Goal: Transaction & Acquisition: Obtain resource

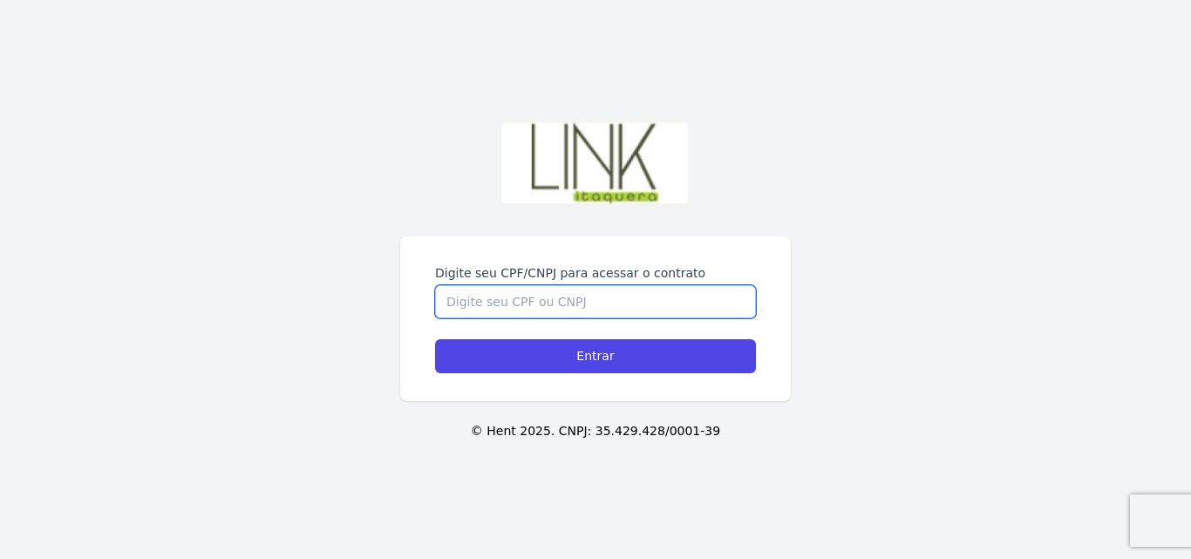
click at [465, 302] on input "Digite seu CPF/CNPJ para acessar o contrato" at bounding box center [595, 301] width 321 height 33
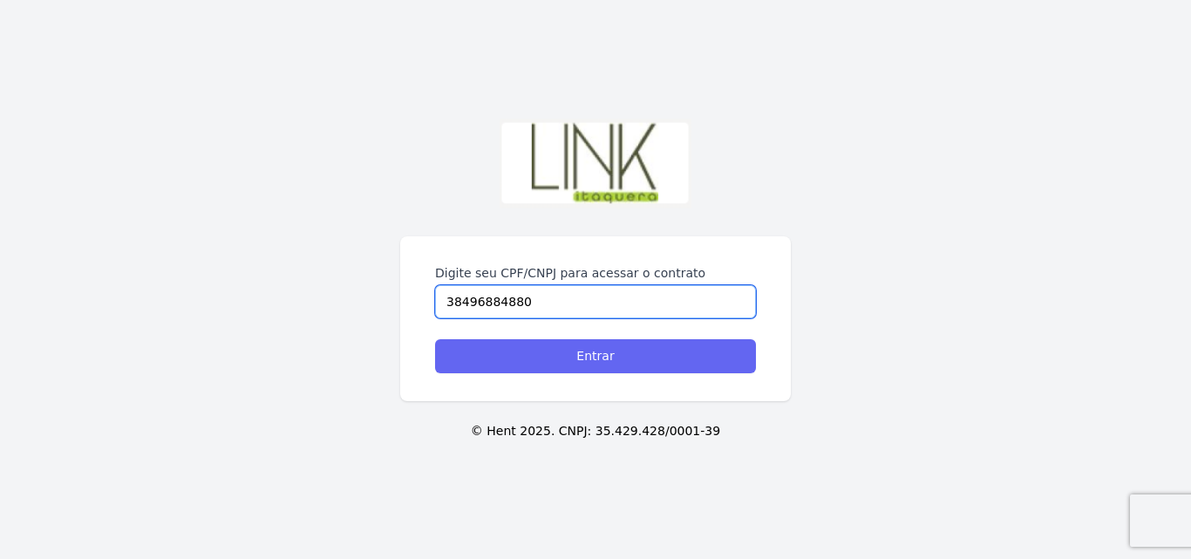
type input "38496884880"
click at [618, 361] on input "Entrar" at bounding box center [595, 356] width 321 height 34
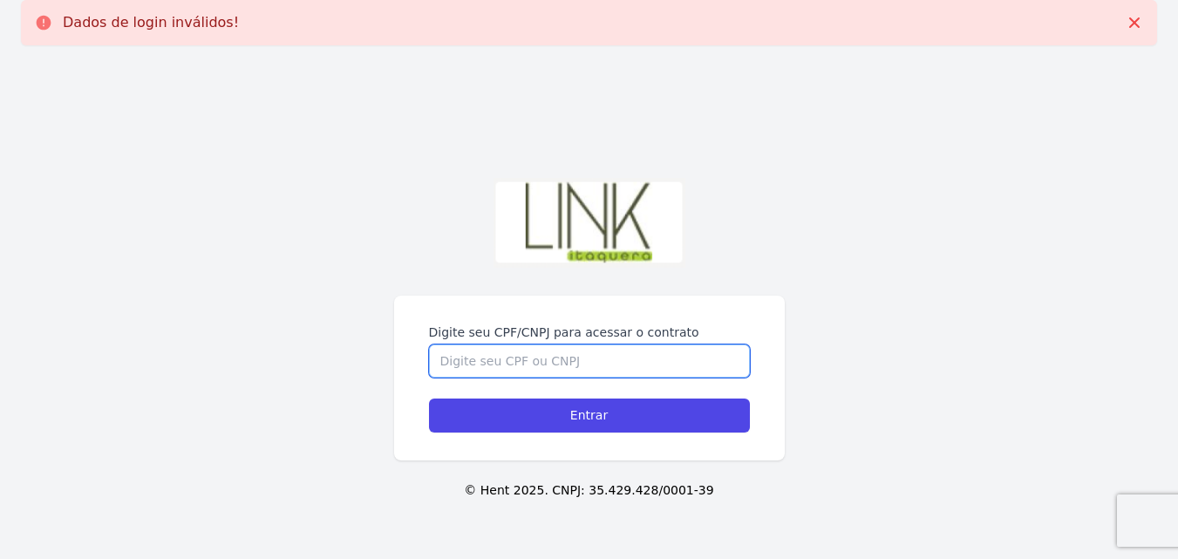
click at [528, 360] on input "Digite seu CPF/CNPJ para acessar o contrato" at bounding box center [589, 360] width 321 height 33
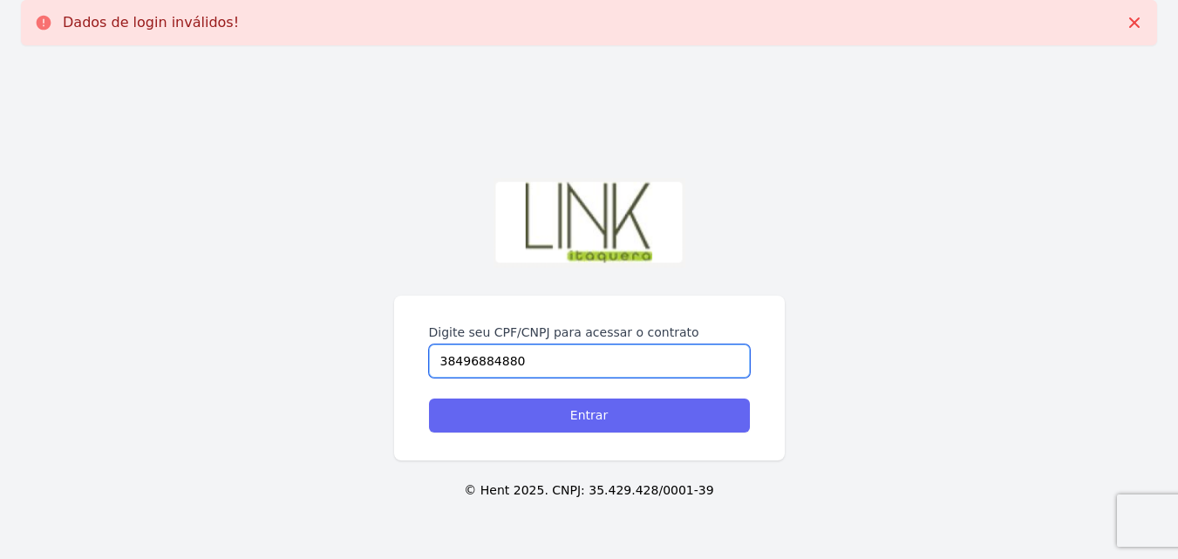
type input "38496884880"
click at [635, 415] on input "Entrar" at bounding box center [589, 416] width 321 height 34
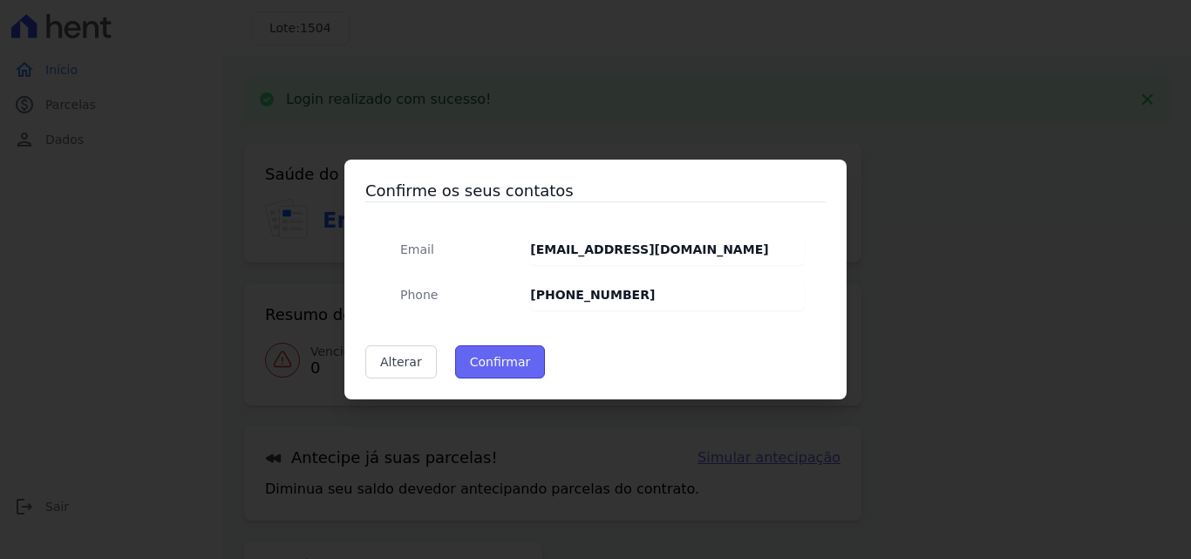
click at [494, 363] on button "Confirmar" at bounding box center [500, 361] width 91 height 33
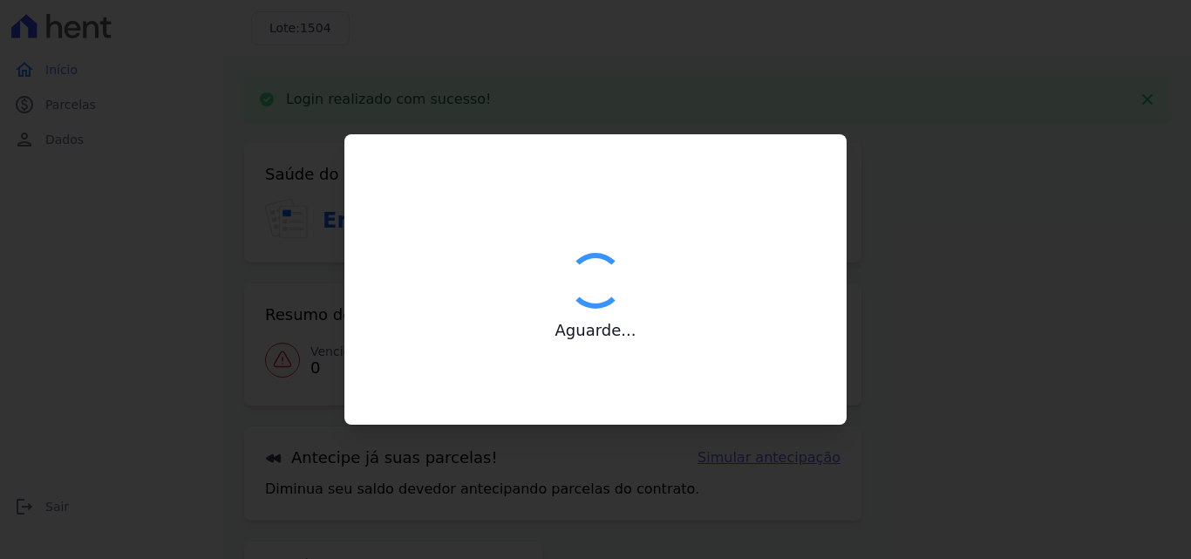
type input "Contatos confirmados com sucesso."
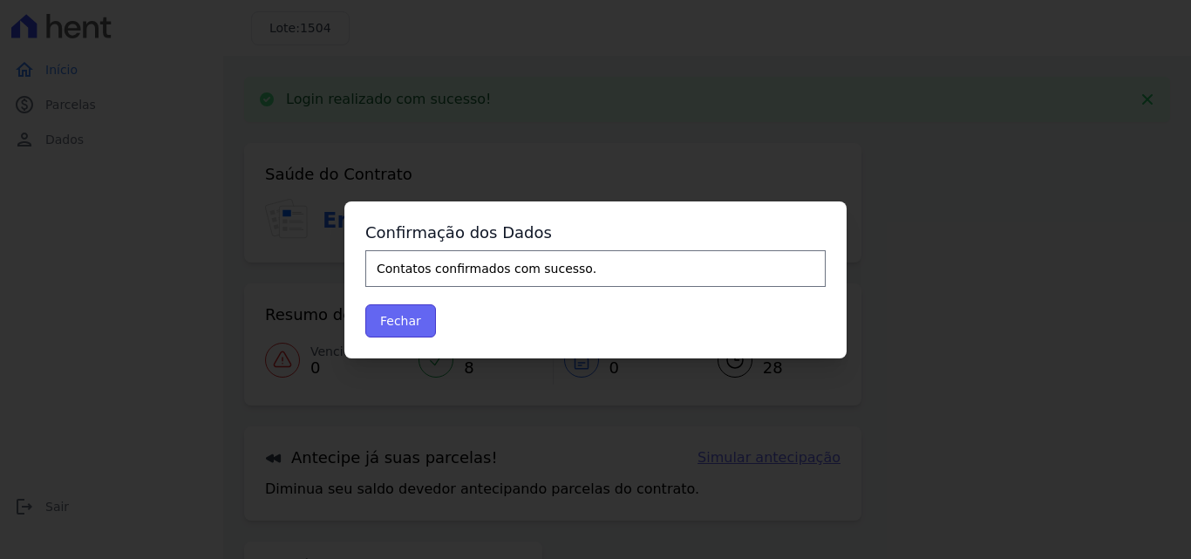
click at [401, 320] on button "Fechar" at bounding box center [400, 320] width 71 height 33
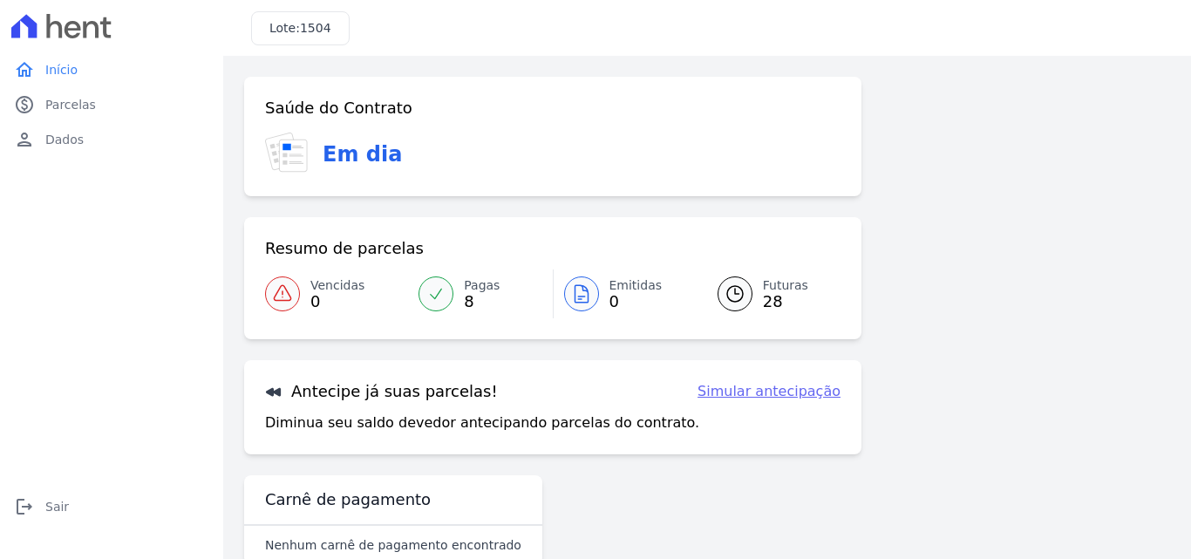
scroll to position [40, 0]
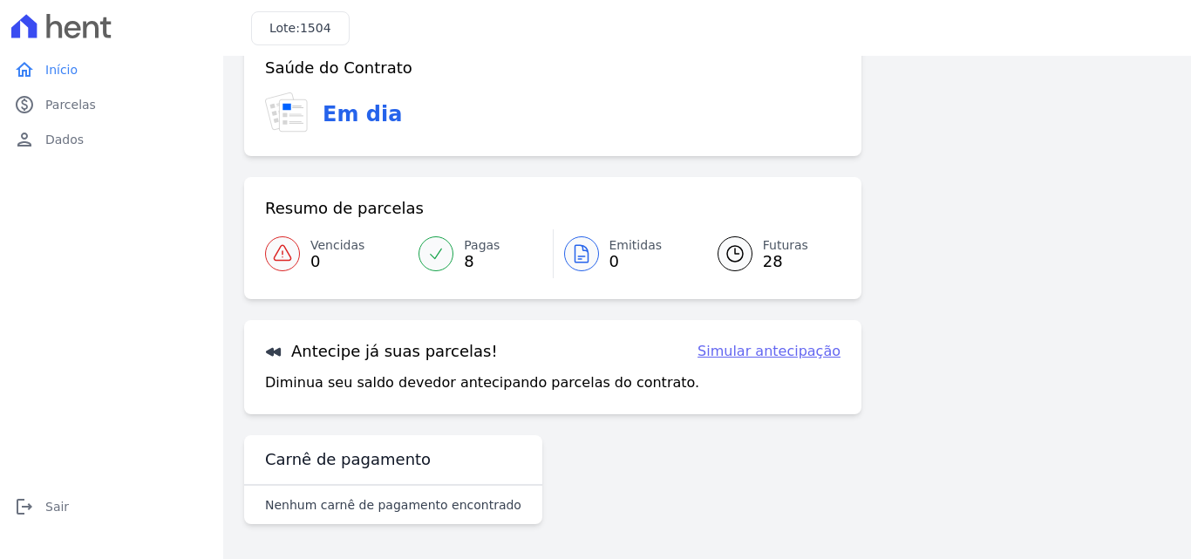
click at [734, 349] on link "Simular antecipação" at bounding box center [769, 351] width 143 height 21
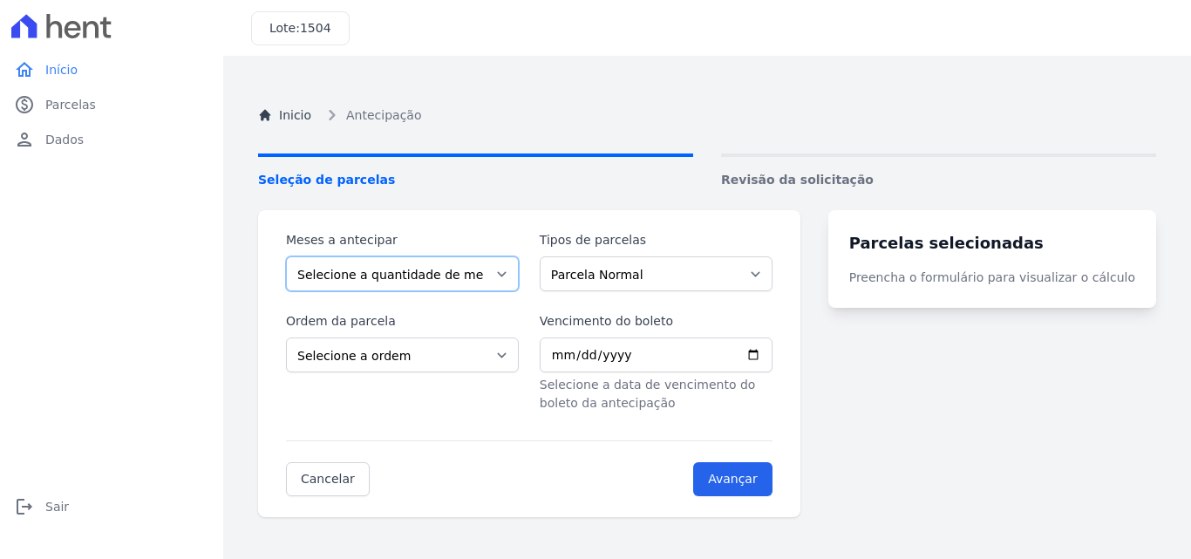
click at [514, 276] on select "Selecione a quantidade de meses a antecipar 1 2 3 4 5 6 7 8 9 10 11 12 13 14 15…" at bounding box center [402, 273] width 233 height 35
select select "26"
click at [286, 256] on select "Selecione a quantidade de meses a antecipar 1 2 3 4 5 6 7 8 9 10 11 12 13 14 15…" at bounding box center [402, 273] width 233 height 35
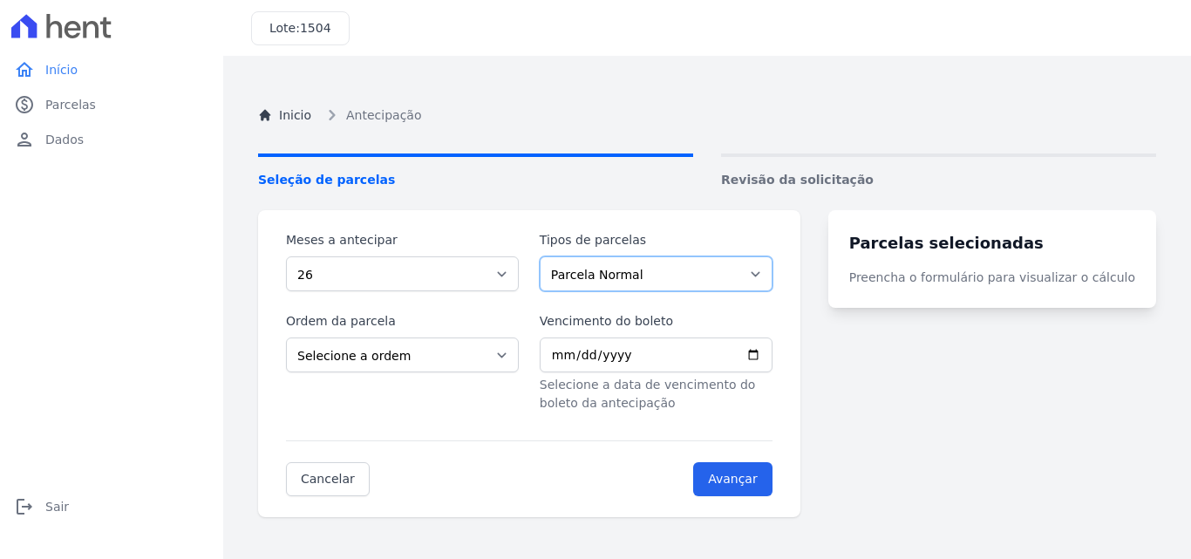
click at [773, 276] on select "Parcela Normal Outros" at bounding box center [656, 273] width 233 height 35
click at [514, 358] on select "Selecione a ordem Últimas parcelas Primeiras parcelas" at bounding box center [402, 354] width 233 height 35
select select "beginning"
click at [286, 337] on select "Selecione a ordem Últimas parcelas Primeiras parcelas" at bounding box center [402, 354] width 233 height 35
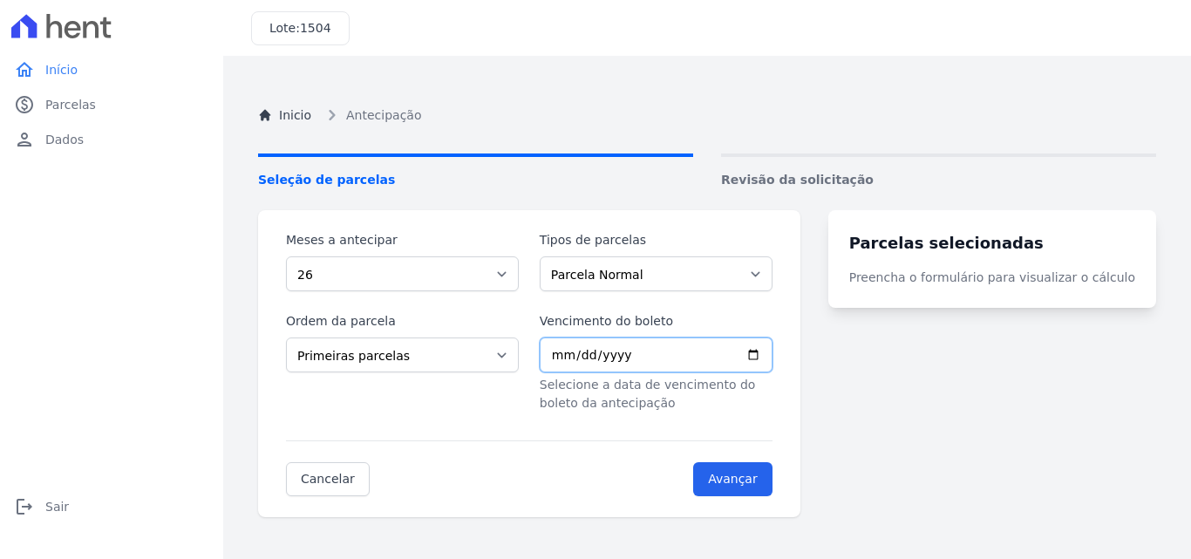
click at [773, 358] on input "Vencimento do boleto" at bounding box center [656, 354] width 233 height 35
type input "[DATE]"
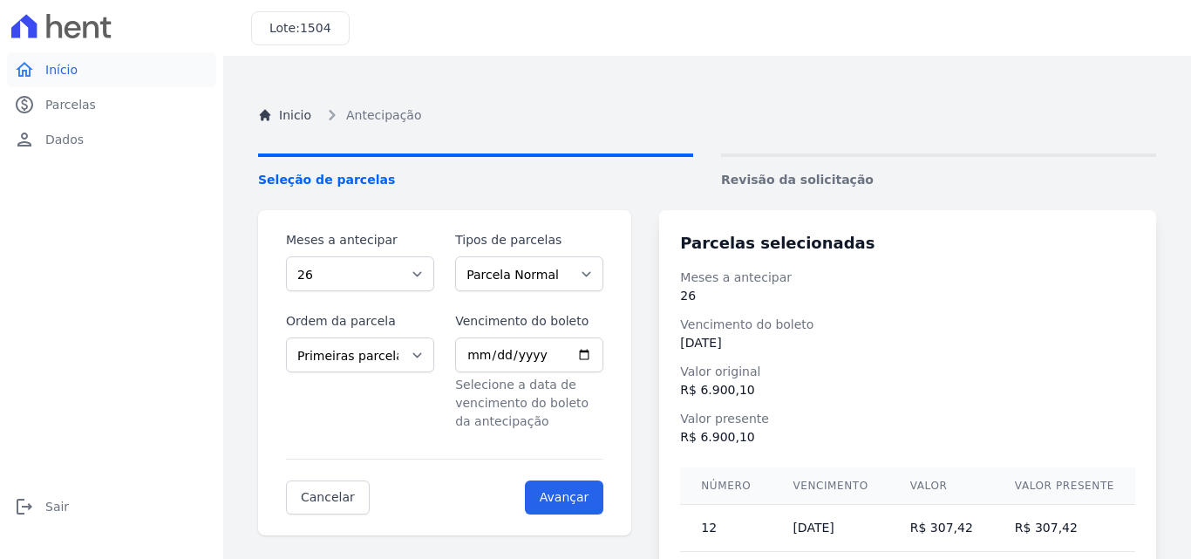
click at [54, 71] on span "Início" at bounding box center [61, 69] width 32 height 17
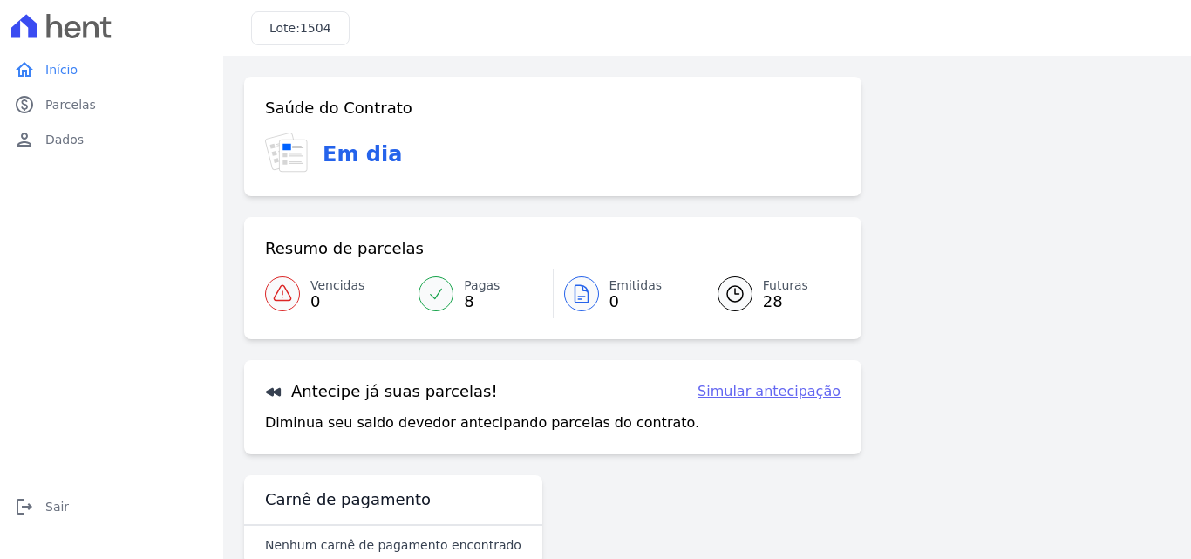
scroll to position [40, 0]
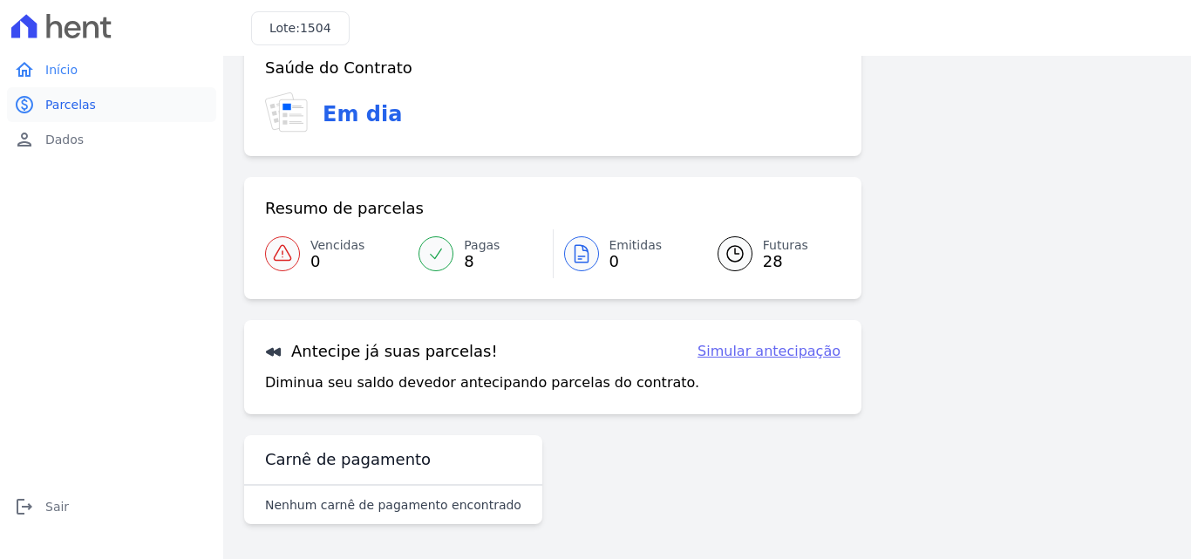
click at [78, 105] on span "Parcelas" at bounding box center [70, 104] width 51 height 17
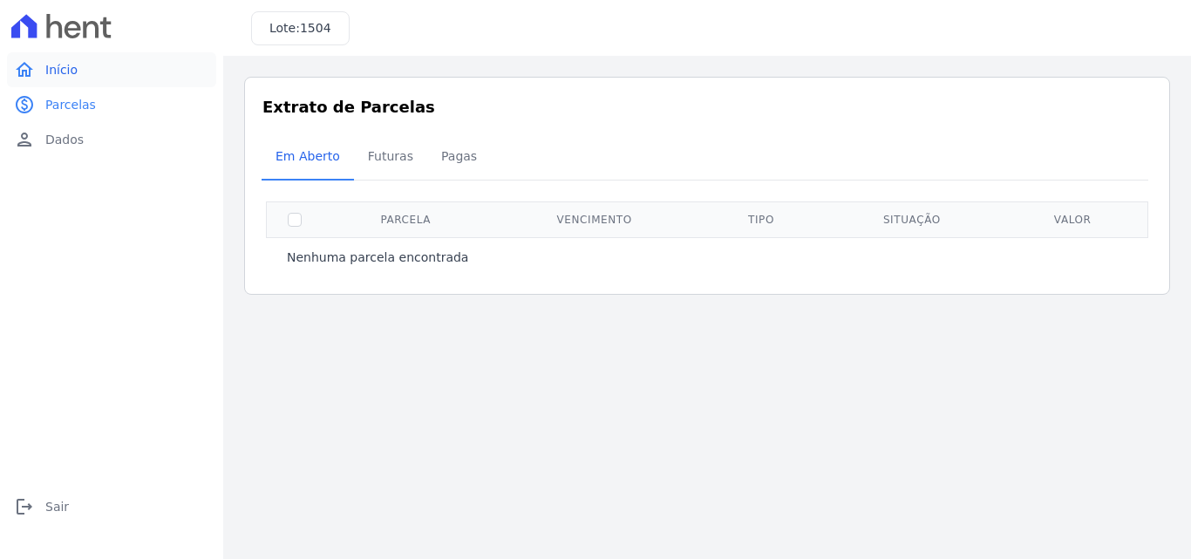
click at [65, 68] on span "Início" at bounding box center [61, 69] width 32 height 17
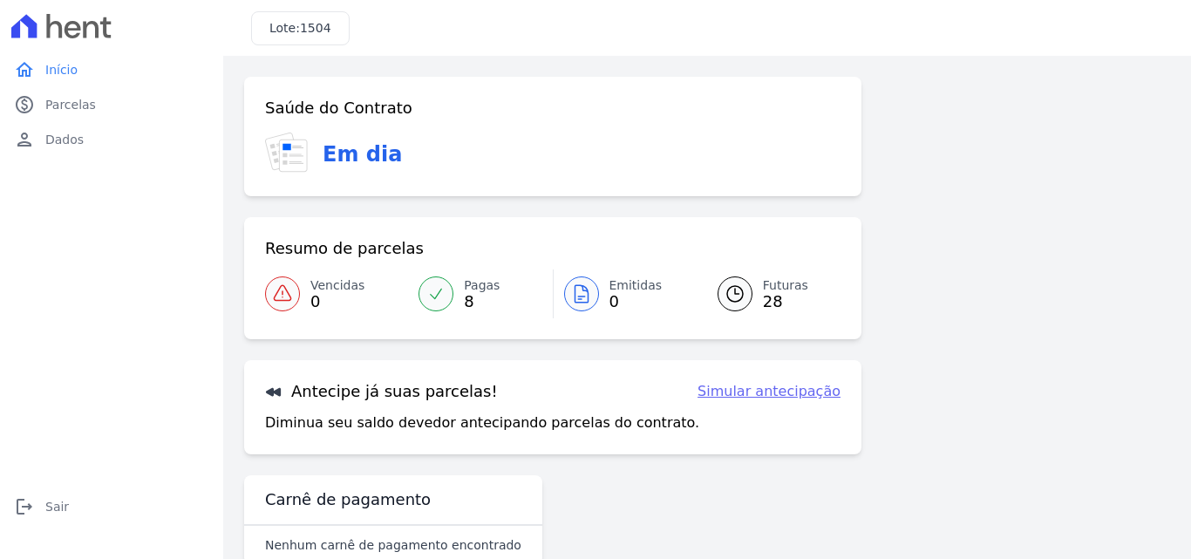
scroll to position [40, 0]
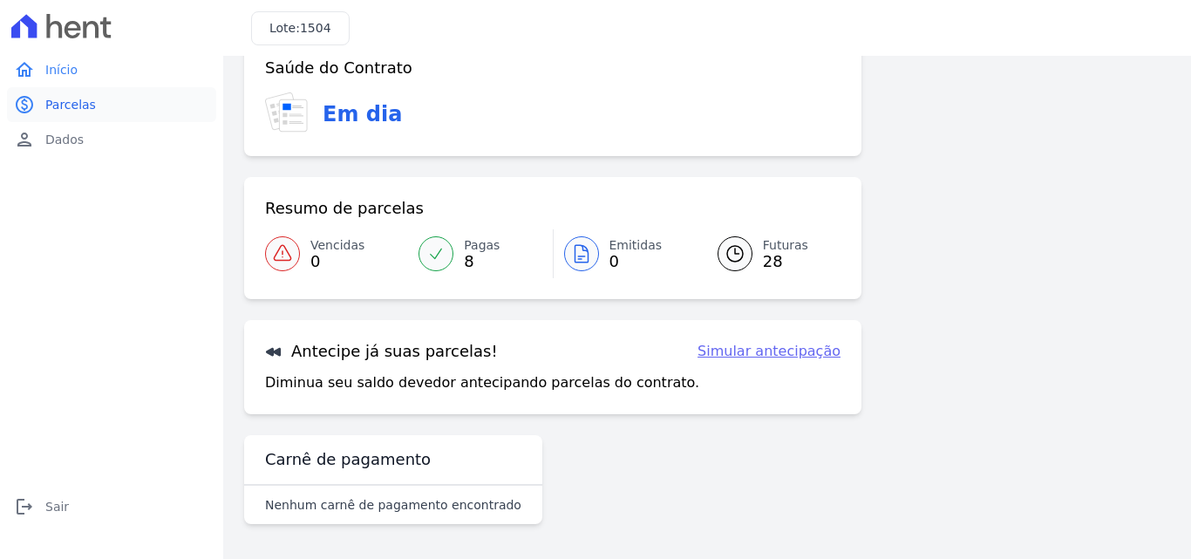
click at [56, 99] on span "Parcelas" at bounding box center [70, 104] width 51 height 17
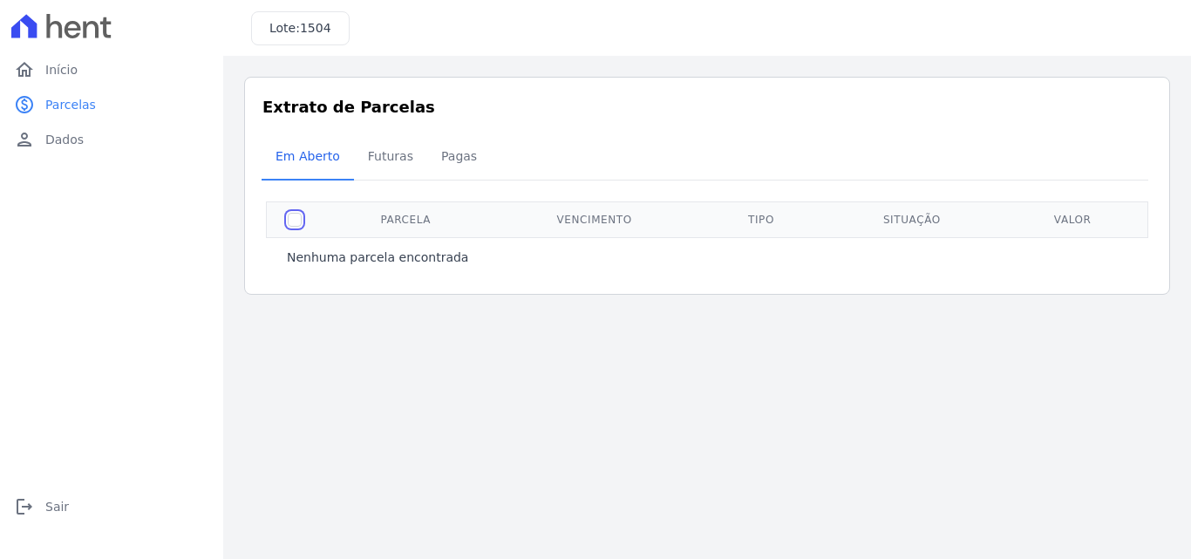
click at [291, 217] on input "checkbox" at bounding box center [295, 220] width 14 height 14
checkbox input "true"
click at [384, 151] on span "Futuras" at bounding box center [391, 156] width 66 height 35
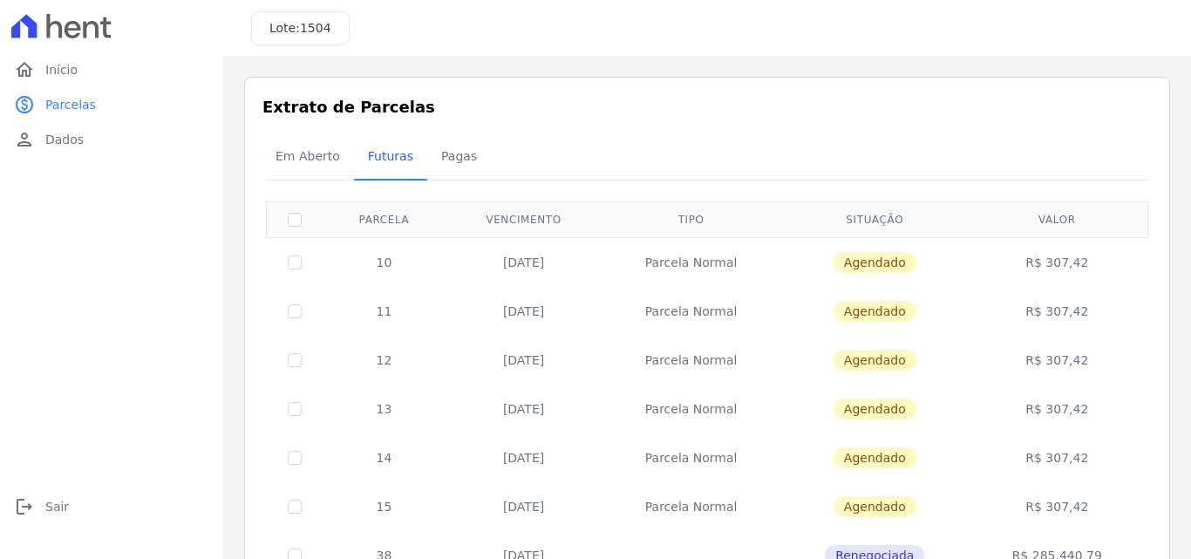
drag, startPoint x: 395, startPoint y: 373, endPoint x: 371, endPoint y: 251, distance: 124.5
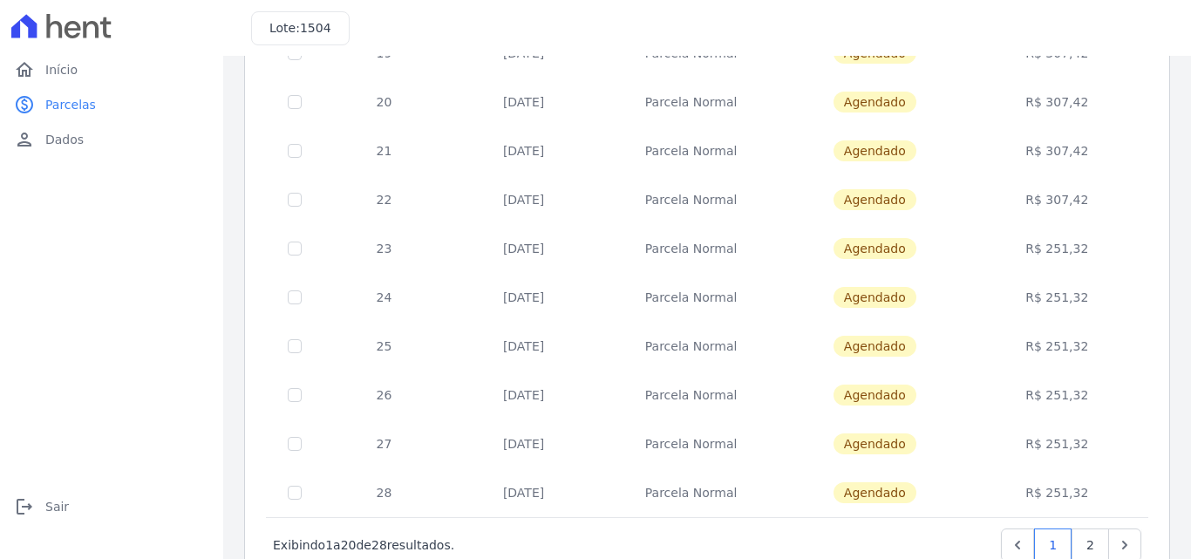
scroll to position [757, 0]
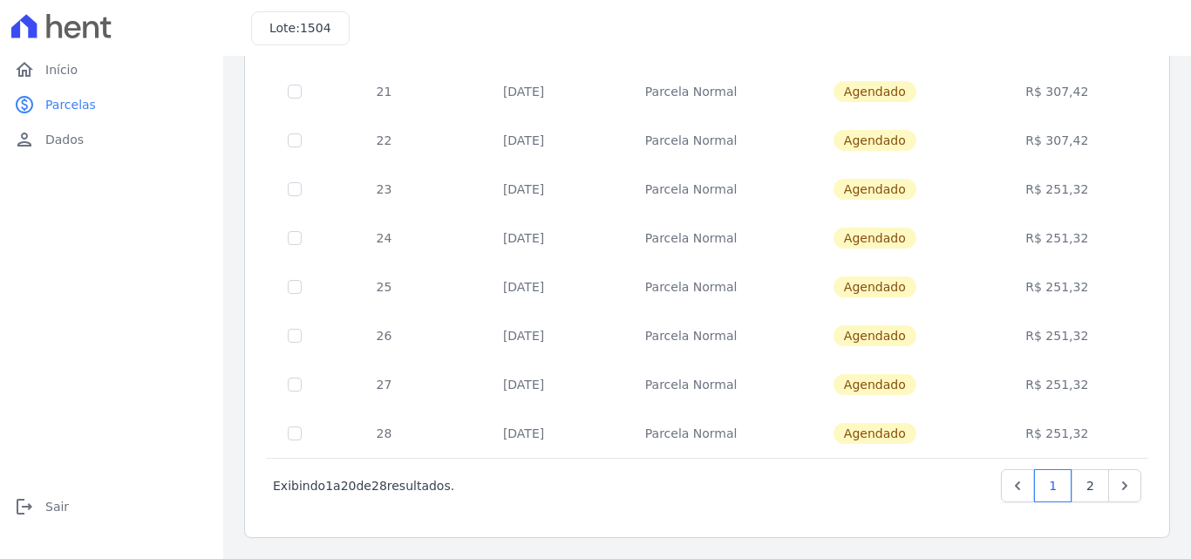
drag, startPoint x: 378, startPoint y: 187, endPoint x: 1080, endPoint y: 183, distance: 702.0
click at [1080, 183] on tr "23 [DATE] [GEOGRAPHIC_DATA] [GEOGRAPHIC_DATA] R$ 251,32" at bounding box center [708, 189] width 882 height 49
click at [1079, 484] on link "2" at bounding box center [1090, 485] width 37 height 33
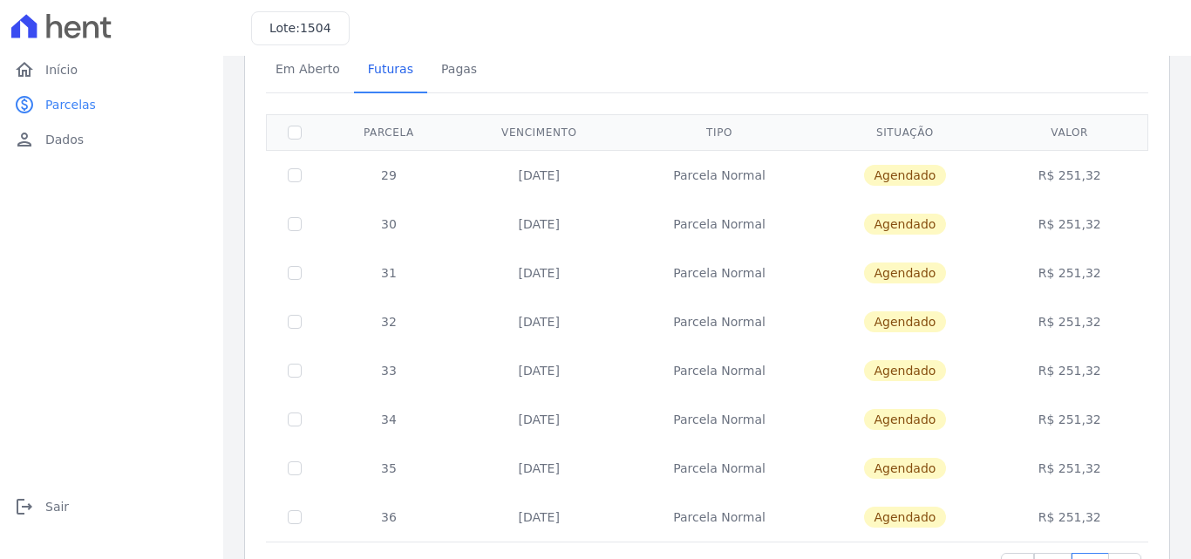
scroll to position [171, 0]
